Goal: Transaction & Acquisition: Purchase product/service

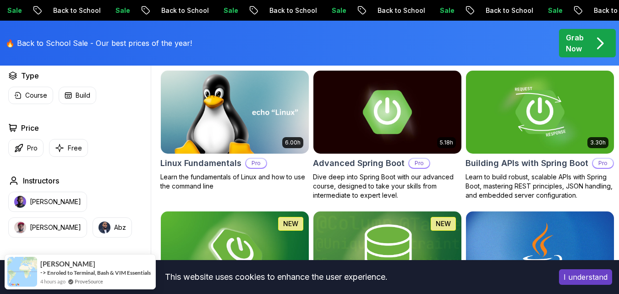
scroll to position [288, 0]
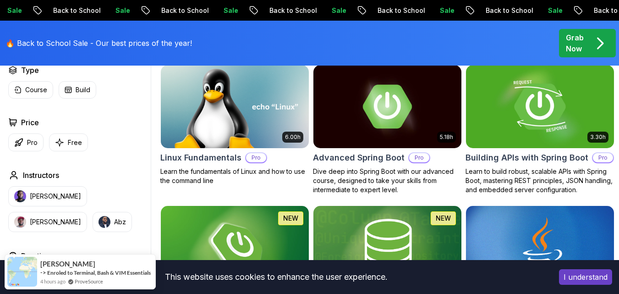
click at [534, 115] on img at bounding box center [539, 106] width 155 height 87
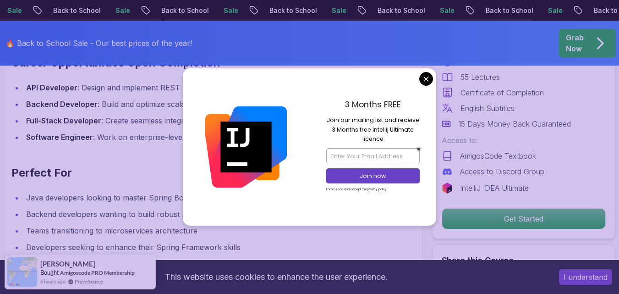
scroll to position [1038, 0]
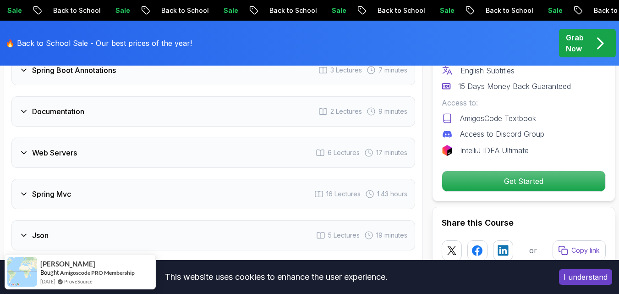
scroll to position [1730, 0]
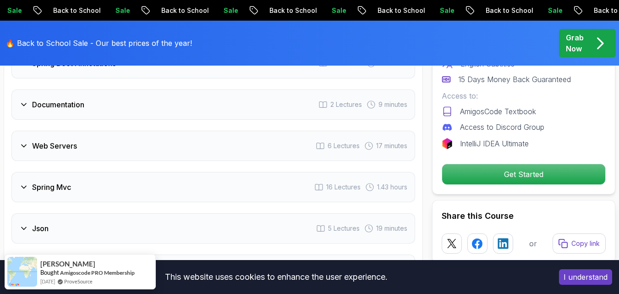
click at [175, 146] on div "Web Servers 6 Lectures 17 minutes" at bounding box center [212, 146] width 403 height 30
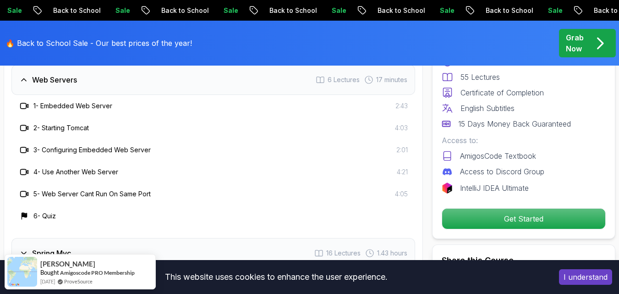
scroll to position [1664, 0]
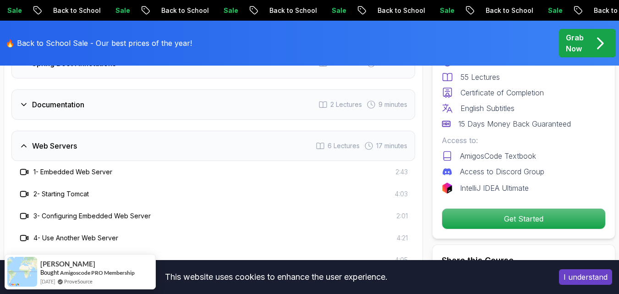
click at [82, 170] on h3 "1 - Embedded Web Server" at bounding box center [72, 171] width 79 height 9
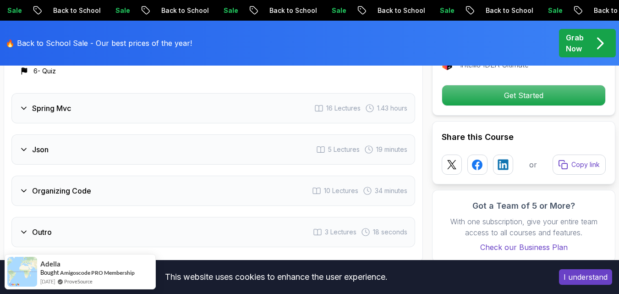
scroll to position [1896, 0]
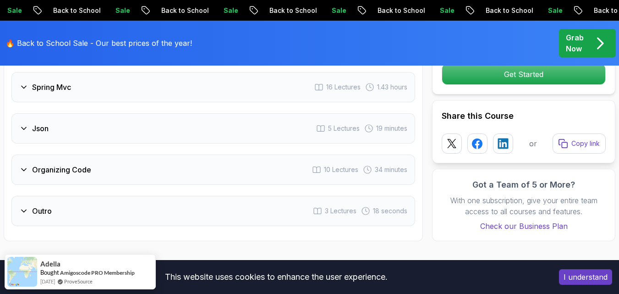
click at [170, 87] on div "Spring Mvc 16 Lectures 1.43 hours" at bounding box center [212, 87] width 403 height 30
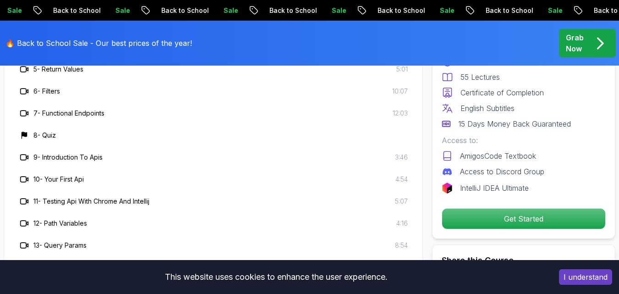
click at [76, 155] on h3 "9 - Introduction To Apis" at bounding box center [67, 156] width 69 height 9
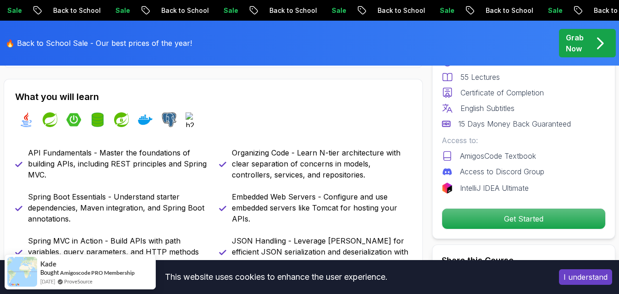
scroll to position [367, 0]
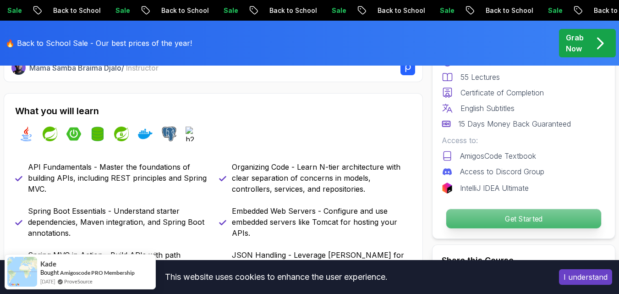
click at [548, 212] on p "Get Started" at bounding box center [523, 218] width 155 height 19
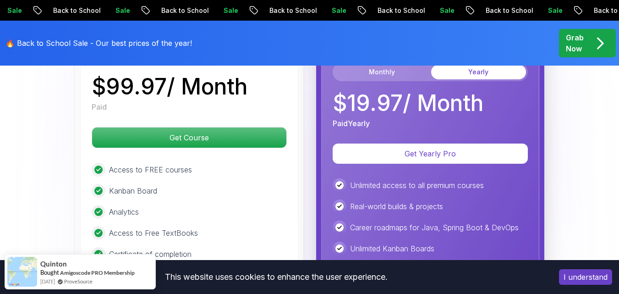
scroll to position [2555, 0]
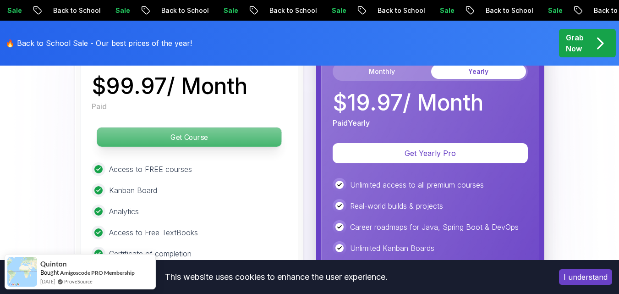
click at [225, 136] on p "Get Course" at bounding box center [189, 136] width 185 height 19
